Goal: Task Accomplishment & Management: Manage account settings

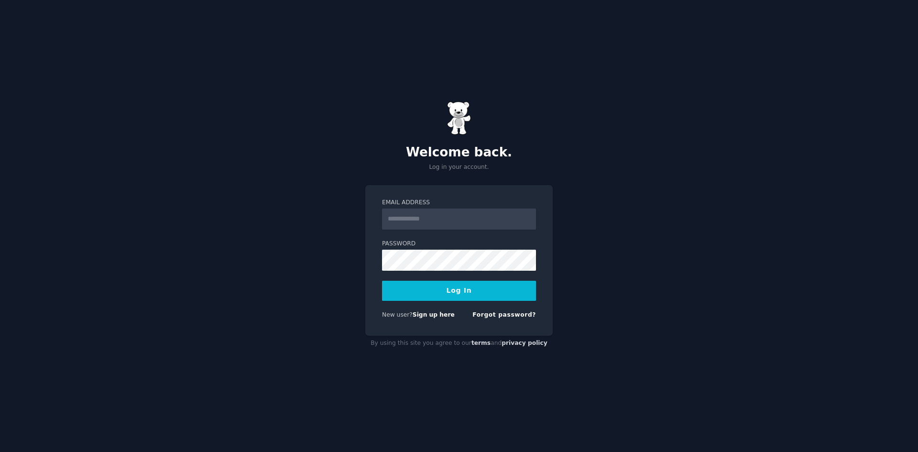
click at [424, 217] on input "Email Address" at bounding box center [459, 219] width 154 height 21
type input "**********"
click at [444, 279] on form "**********" at bounding box center [459, 261] width 154 height 124
click at [449, 289] on button "Log In" at bounding box center [459, 291] width 154 height 20
